Goal: Information Seeking & Learning: Learn about a topic

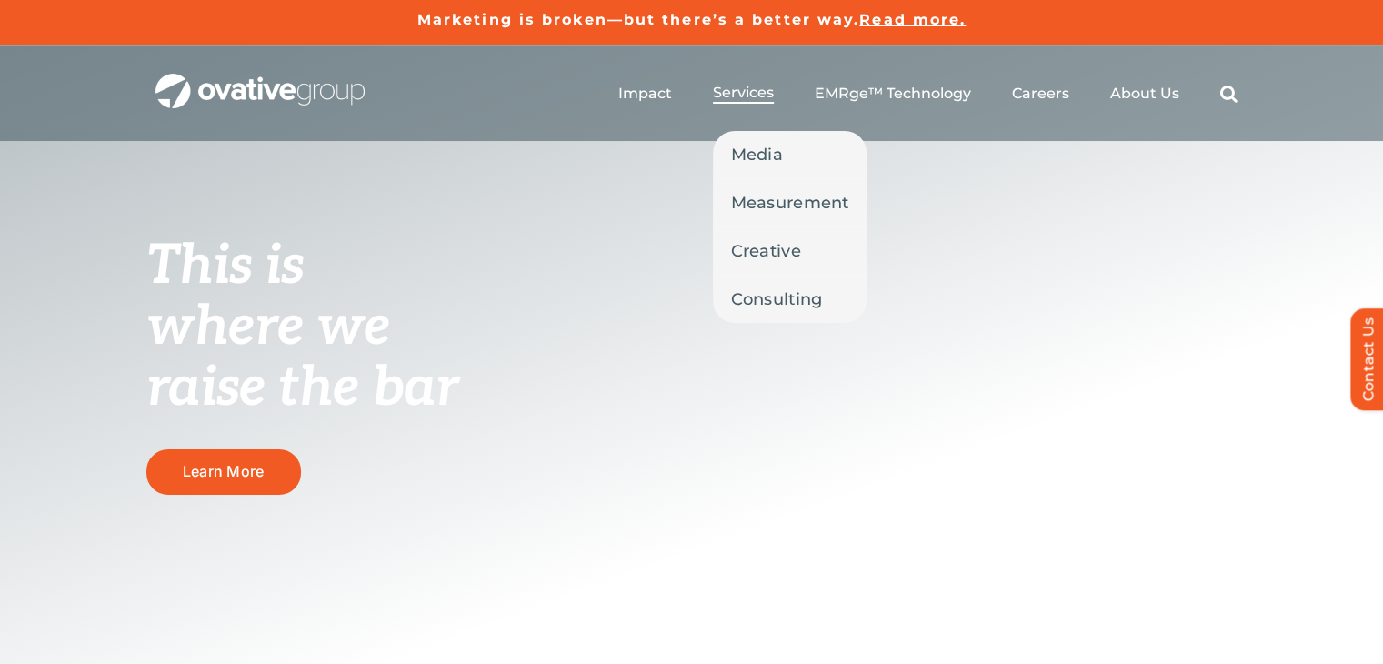
click at [764, 91] on span "Services" at bounding box center [743, 93] width 61 height 18
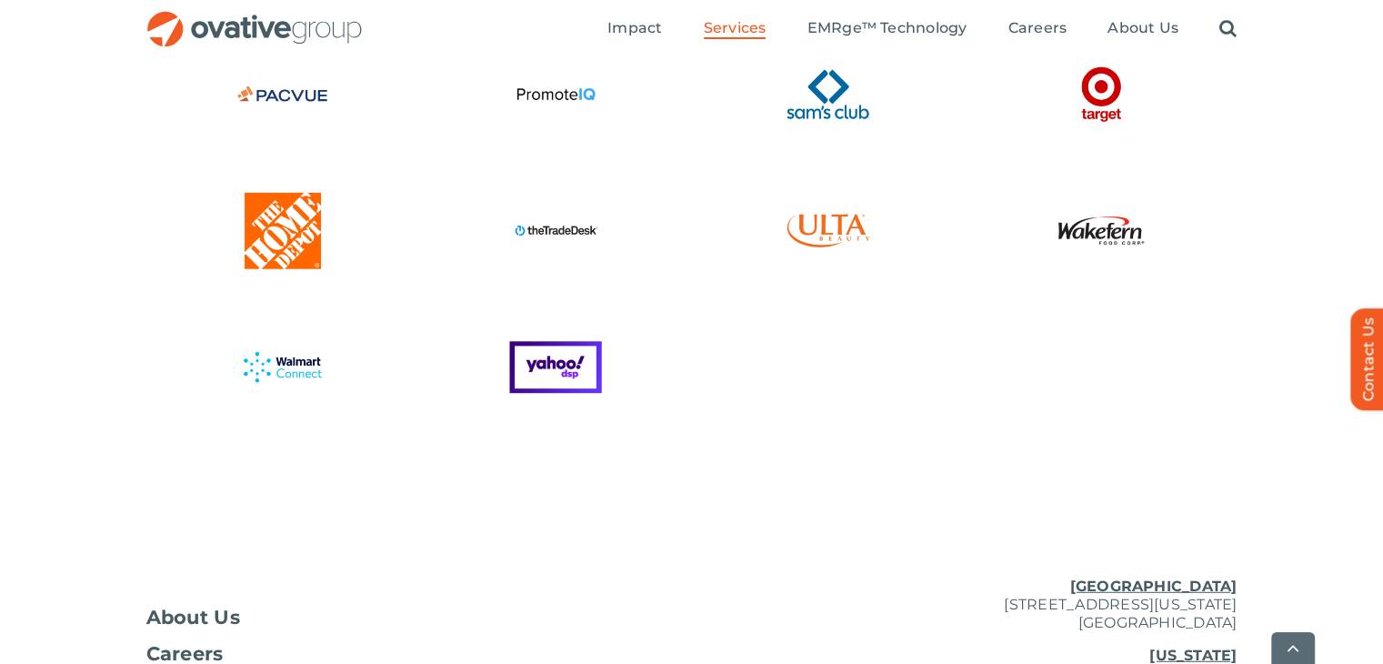
scroll to position [5064, 0]
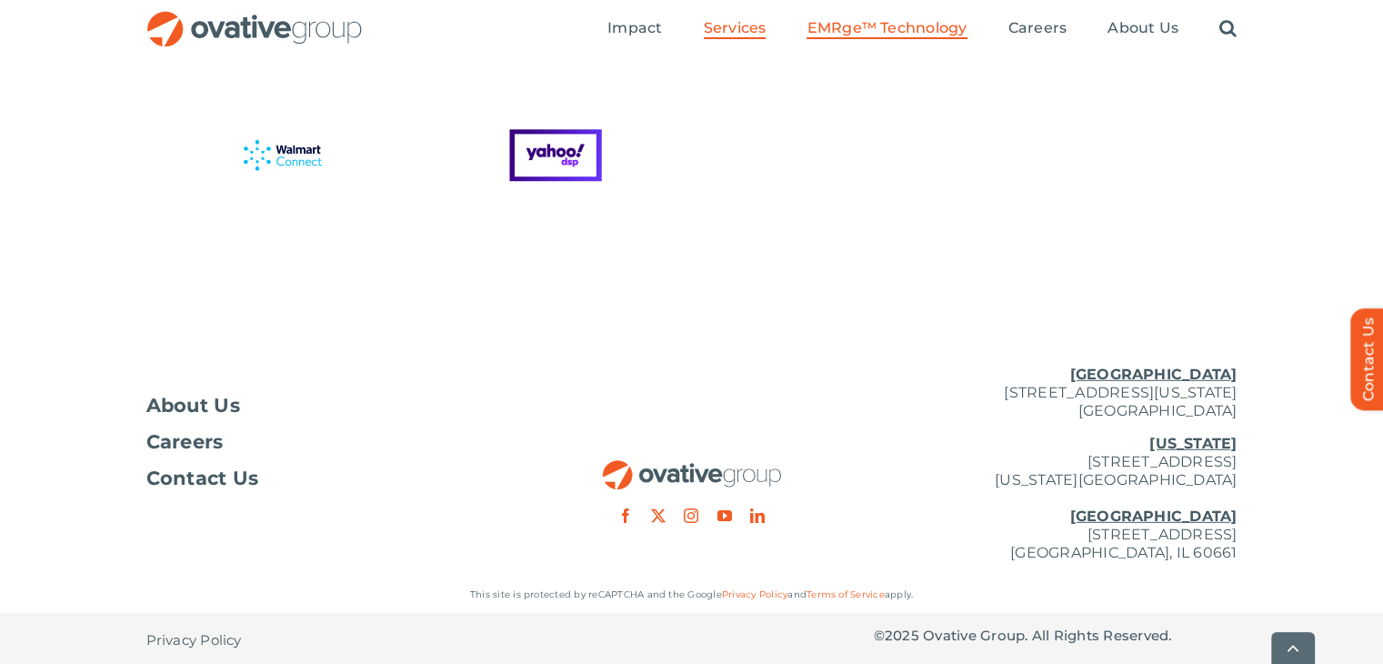
click at [924, 37] on link "EMRge™ Technology" at bounding box center [887, 29] width 160 height 20
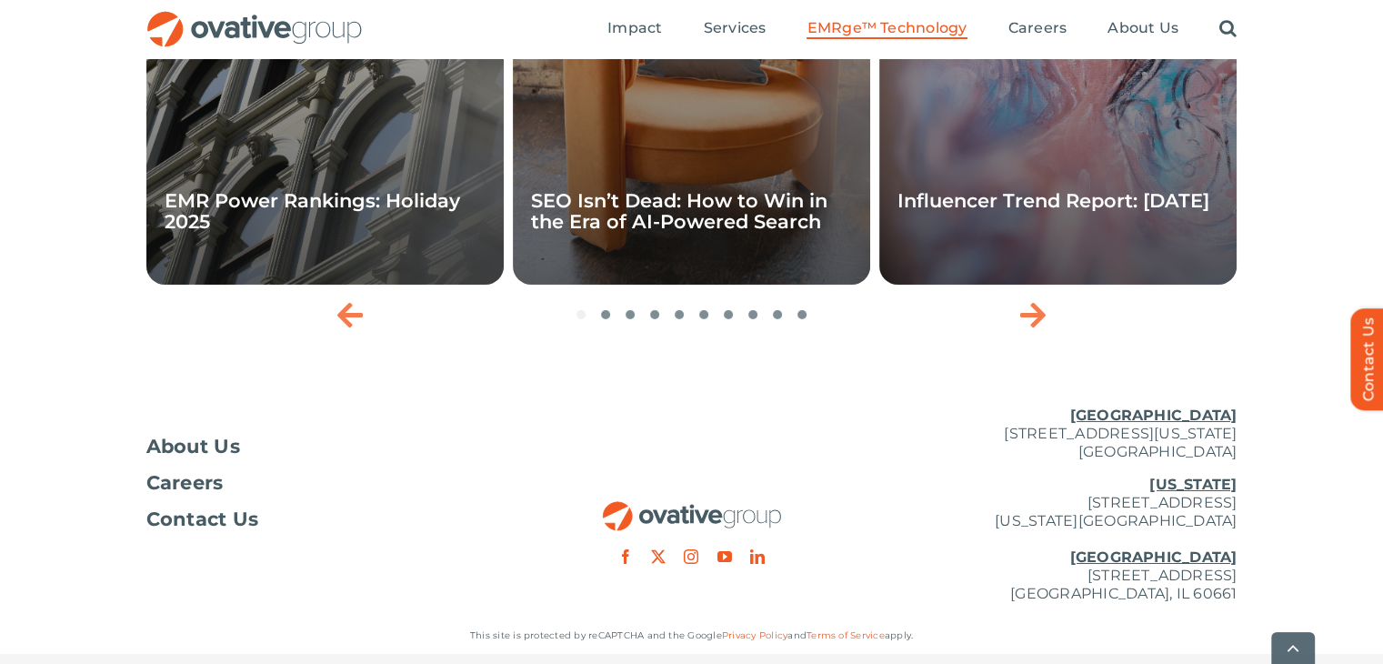
scroll to position [6268, 0]
